Goal: Check status: Check status

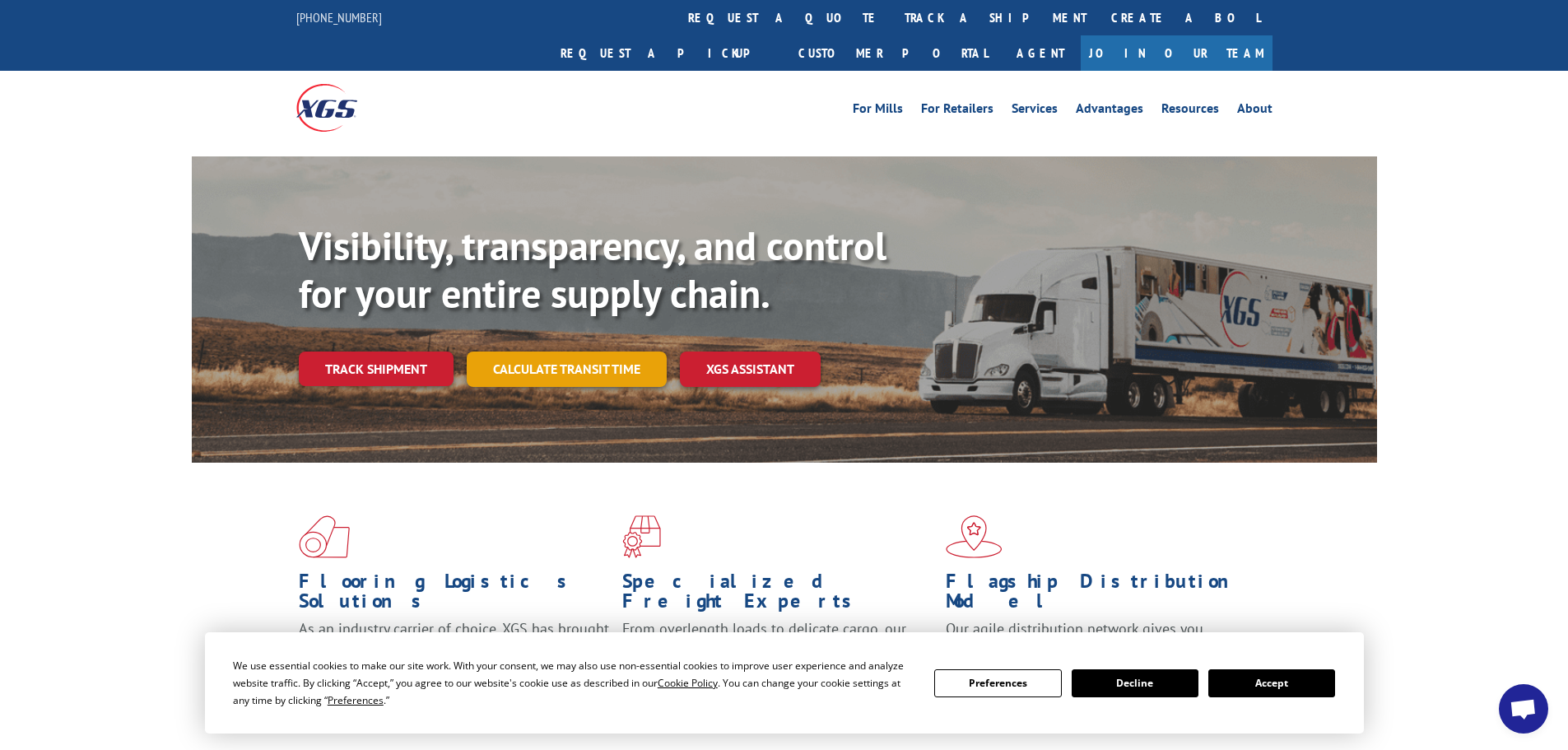
click at [575, 352] on link "Calculate transit time" at bounding box center [566, 369] width 200 height 36
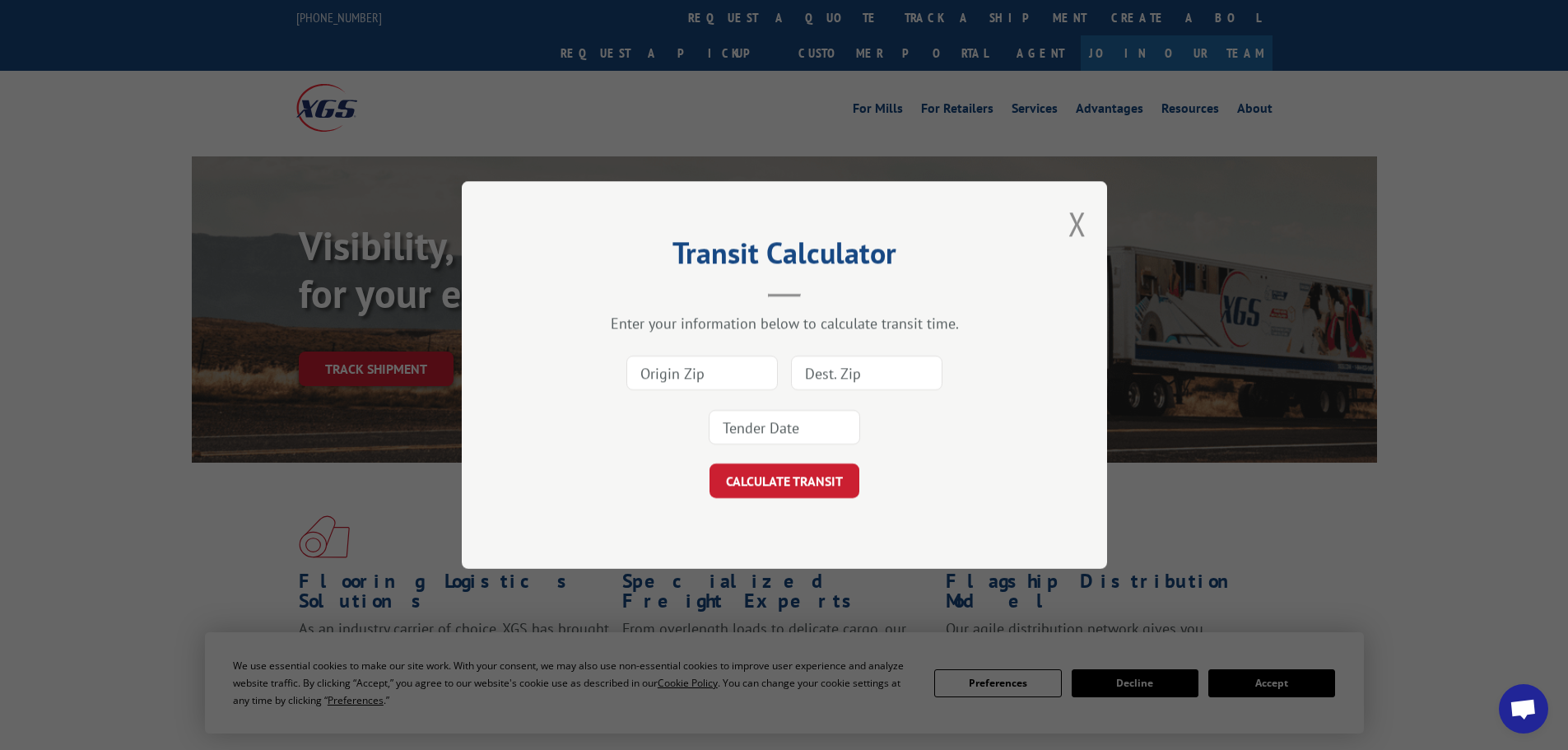
click at [715, 381] on input at bounding box center [702, 373] width 152 height 35
click at [1071, 213] on button "Close modal" at bounding box center [1077, 223] width 18 height 43
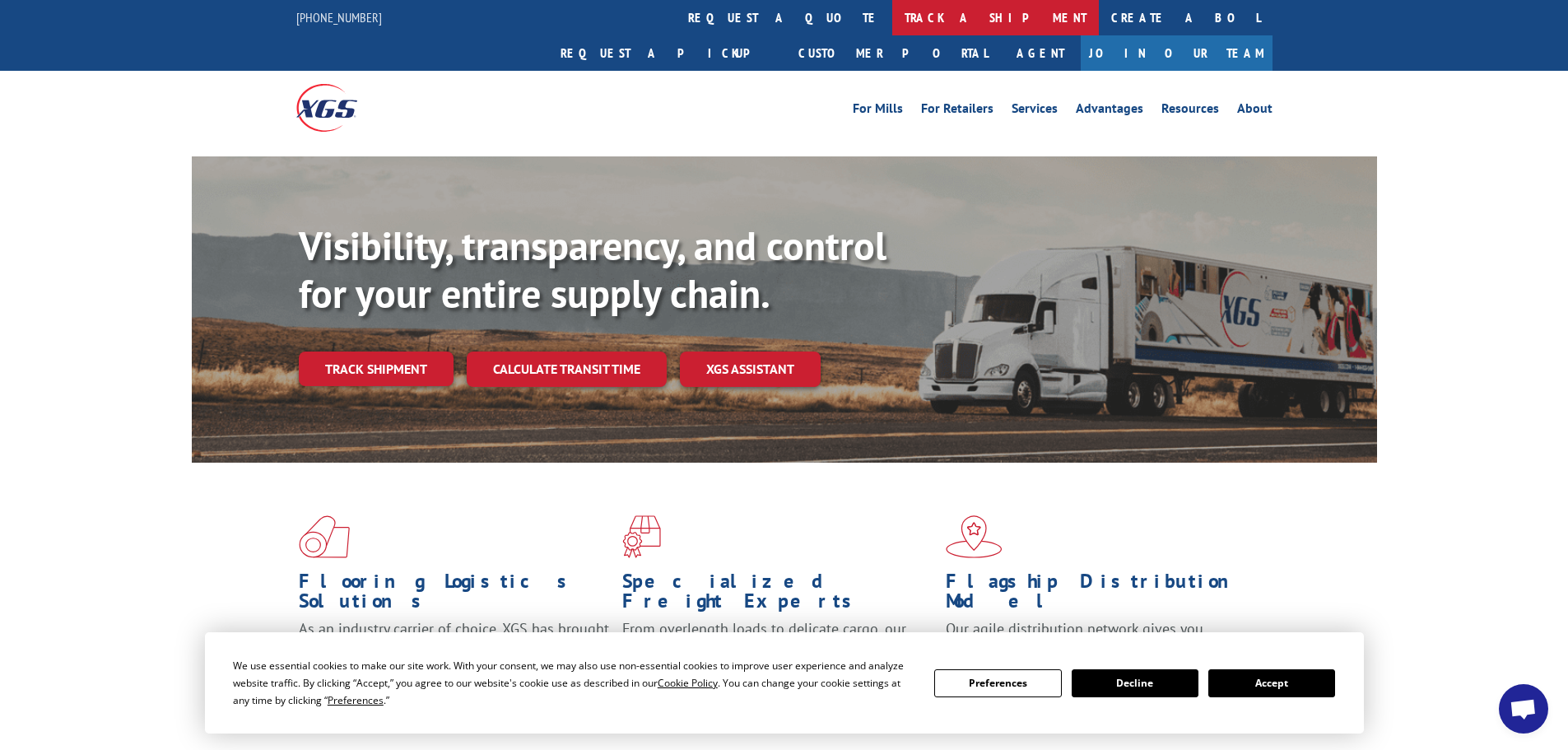
click at [892, 20] on link "track a shipment" at bounding box center [995, 18] width 207 height 36
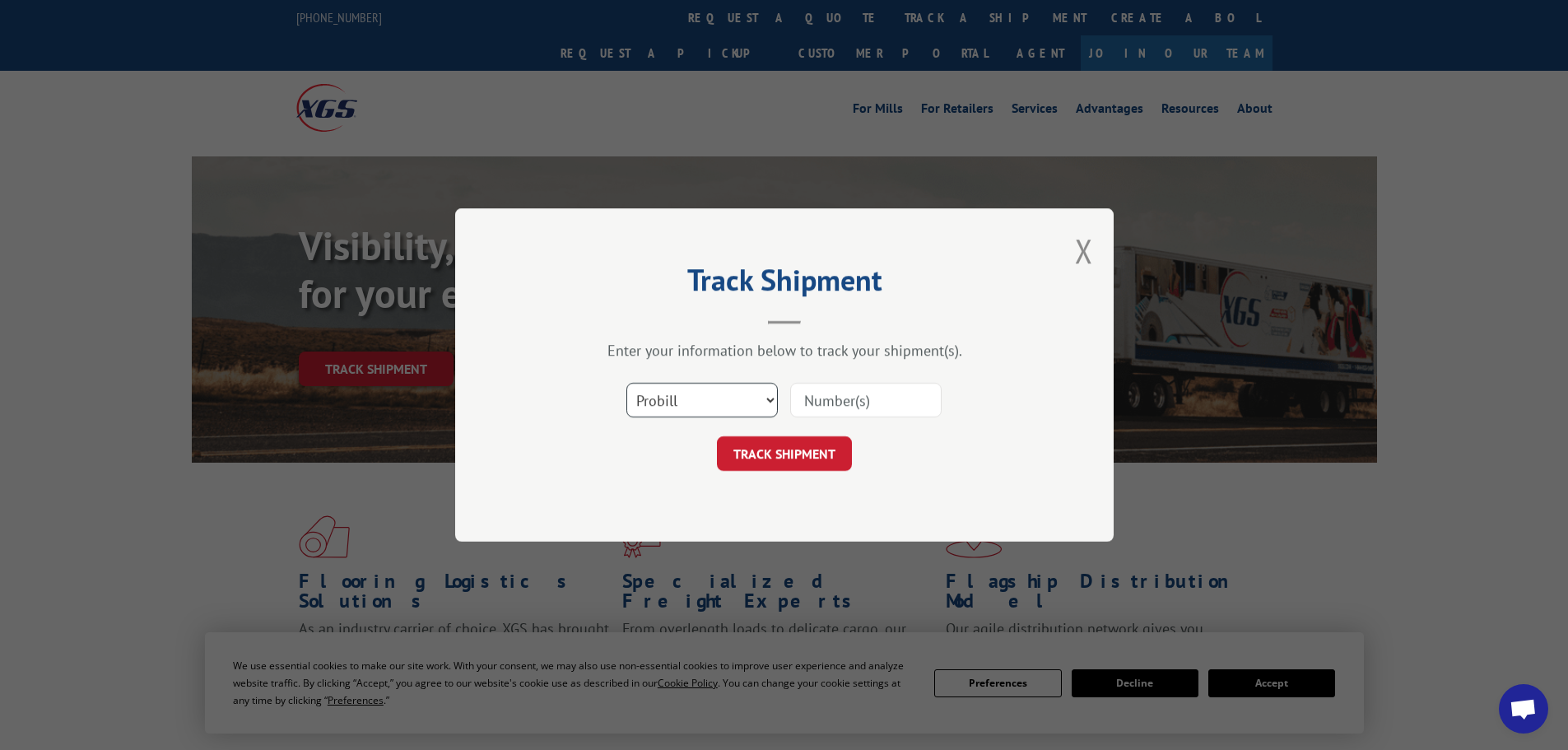
click at [712, 394] on select "Select category... Probill BOL PO" at bounding box center [702, 400] width 152 height 35
select select "bol"
click at [627, 383] on select "Select category... Probill BOL PO" at bounding box center [702, 400] width 152 height 35
paste input "486939"
type input "486939"
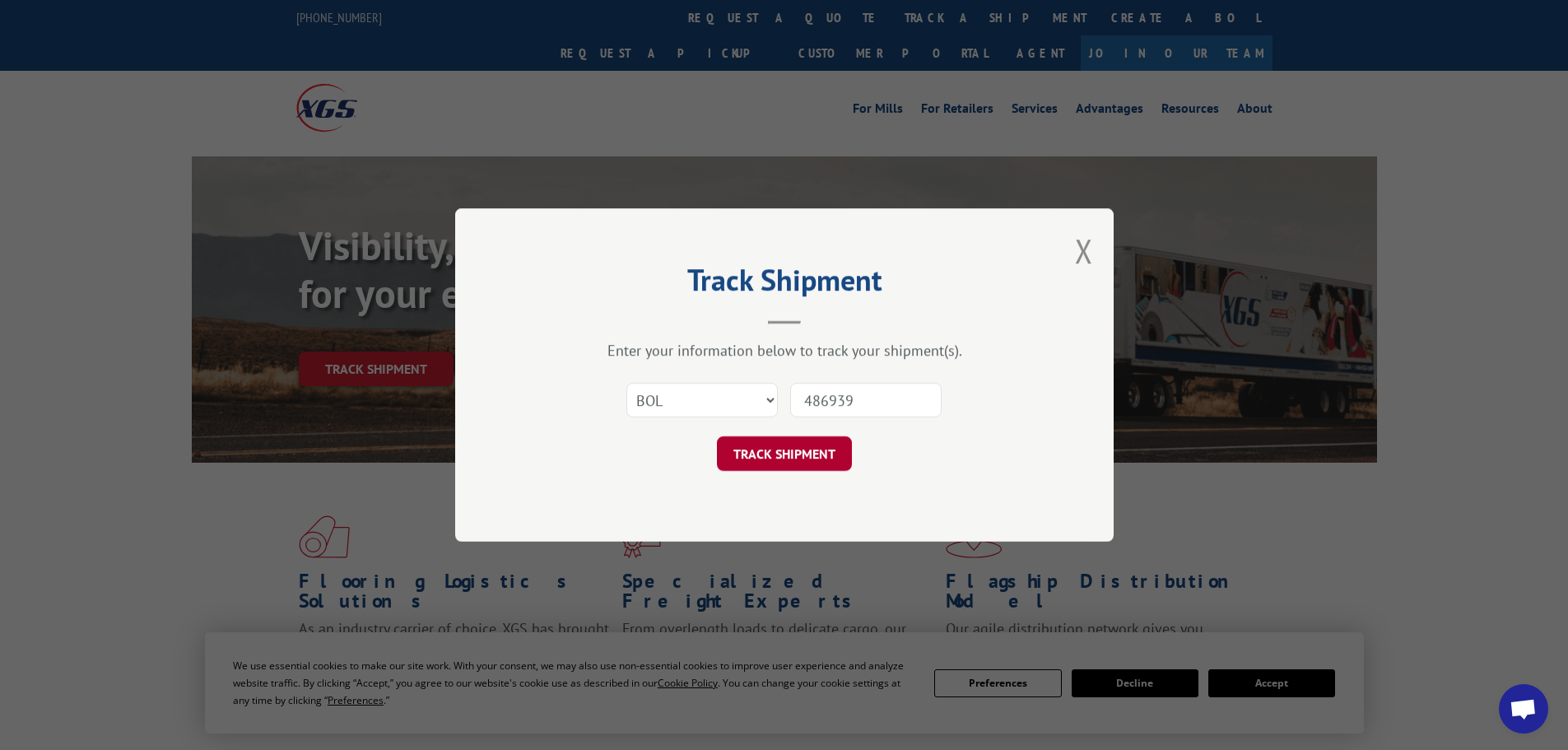
click at [787, 448] on button "TRACK SHIPMENT" at bounding box center [784, 453] width 135 height 35
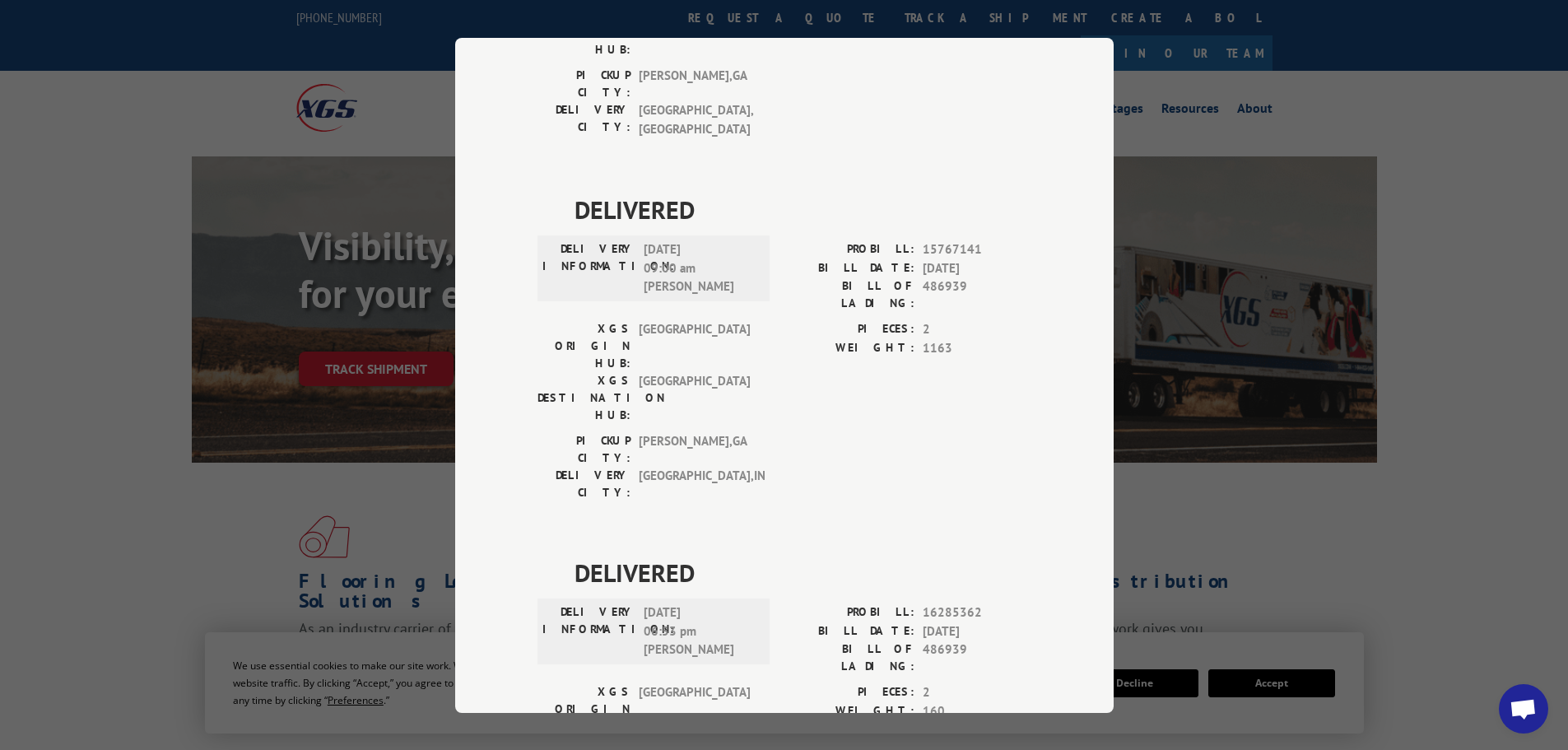
scroll to position [1070, 0]
drag, startPoint x: 645, startPoint y: 490, endPoint x: 627, endPoint y: 475, distance: 23.4
copy div "ESTIMATED DELIVERY TIME: [DATE]"
